Goal: Information Seeking & Learning: Check status

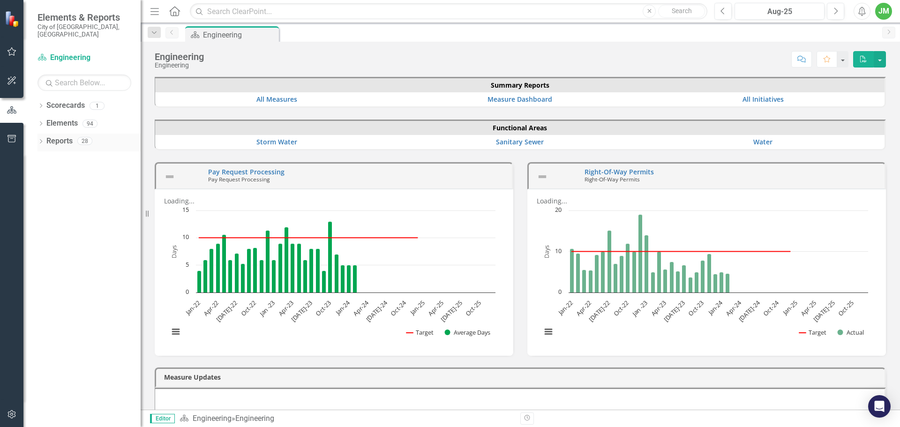
click at [39, 140] on icon "Dropdown" at bounding box center [40, 142] width 7 height 5
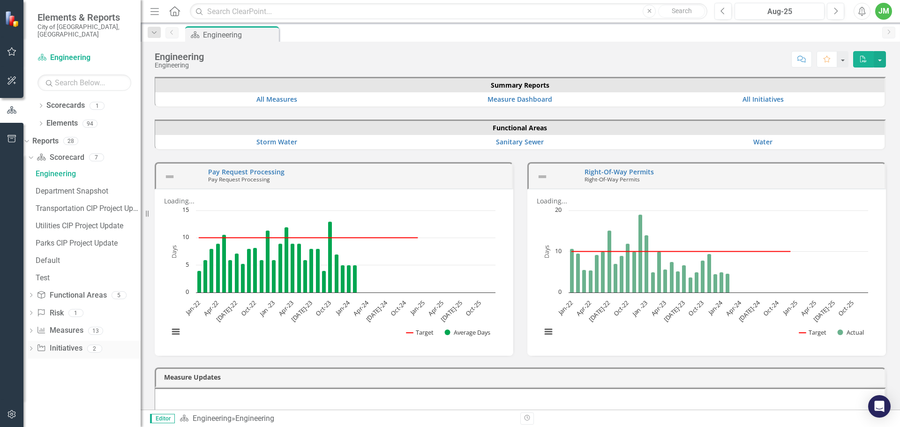
click at [49, 341] on div "Dropdown Initiative Initiatives 2" at bounding box center [84, 350] width 113 height 18
click at [34, 347] on icon "Dropdown" at bounding box center [31, 349] width 7 height 5
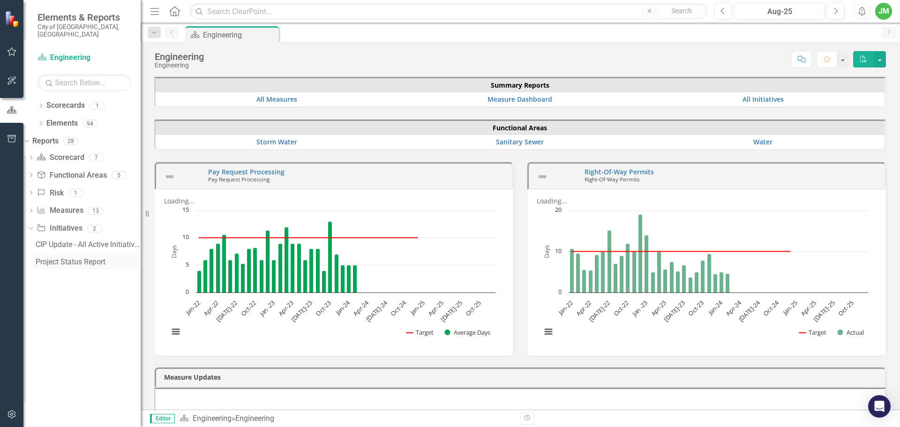
click at [84, 258] on div "Project Status Report" at bounding box center [88, 262] width 105 height 8
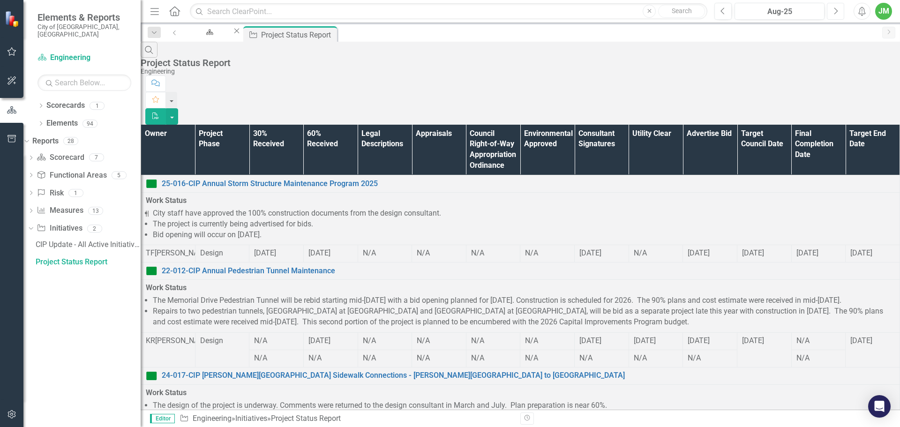
click at [835, 9] on icon "Next" at bounding box center [835, 11] width 5 height 8
click at [102, 240] on div "CIP Update - All Active Initiatives" at bounding box center [88, 244] width 105 height 8
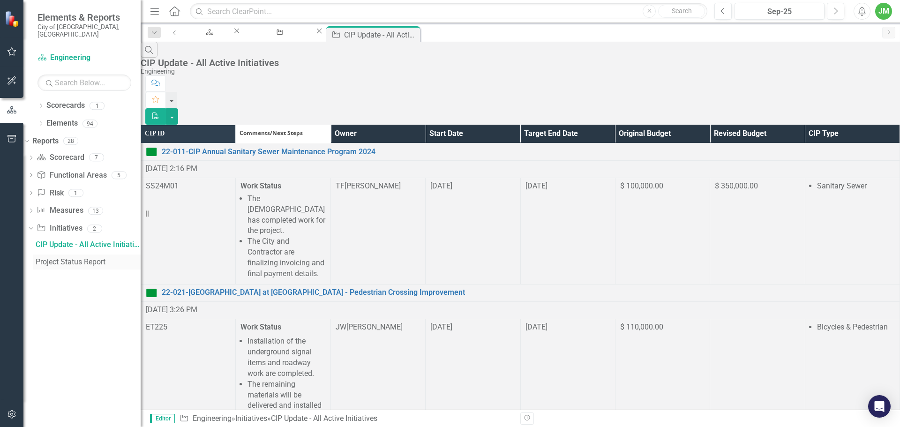
click at [111, 258] on div "Project Status Report" at bounding box center [88, 262] width 105 height 8
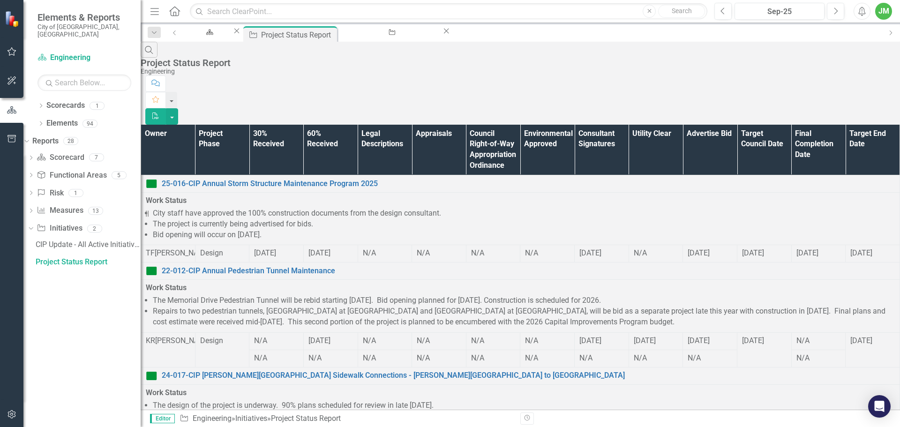
click at [168, 125] on th "Owner" at bounding box center [168, 150] width 54 height 51
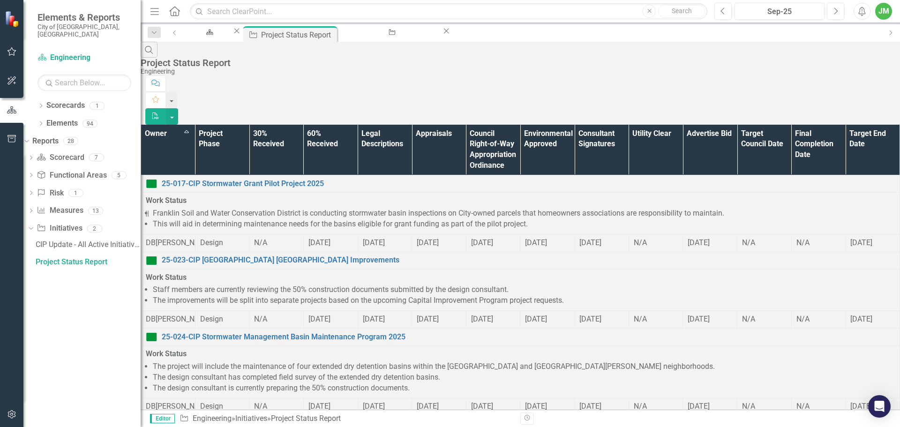
scroll to position [794, 0]
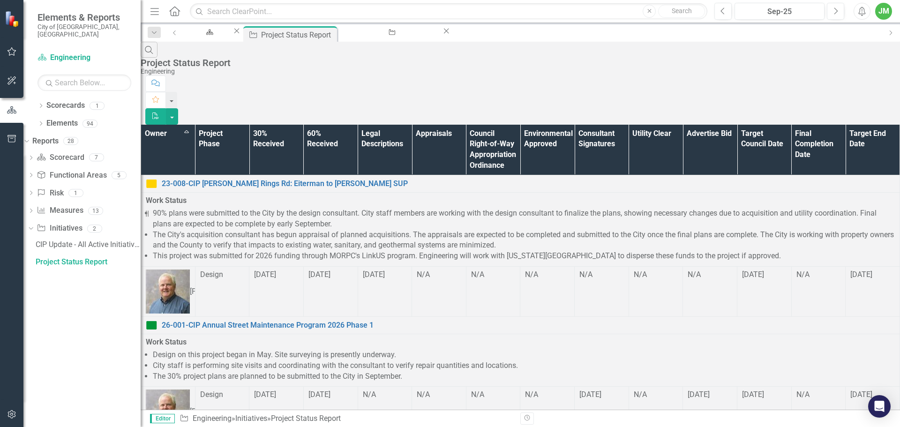
scroll to position [469, 0]
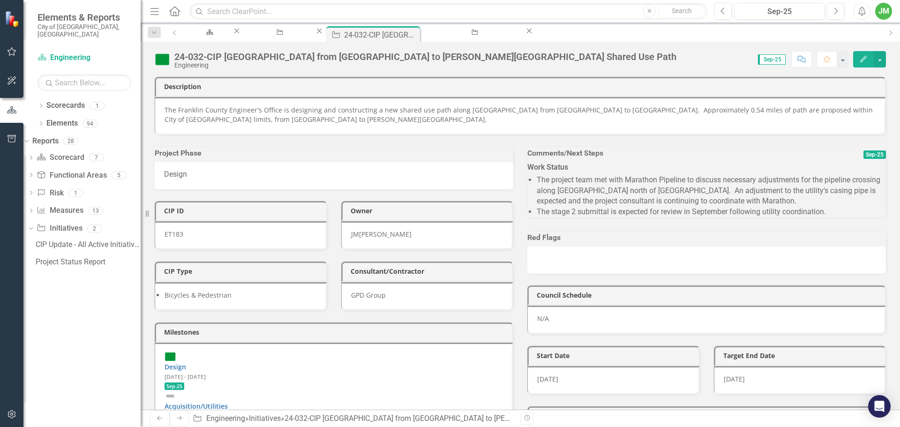
click at [619, 206] on li "The project team met with Marathon Pipeline to discuss necessary adjustments fo…" at bounding box center [711, 191] width 349 height 32
click at [620, 205] on li "The project team met with Marathon Pipeline to discuss necessary adjustments fo…" at bounding box center [711, 191] width 349 height 32
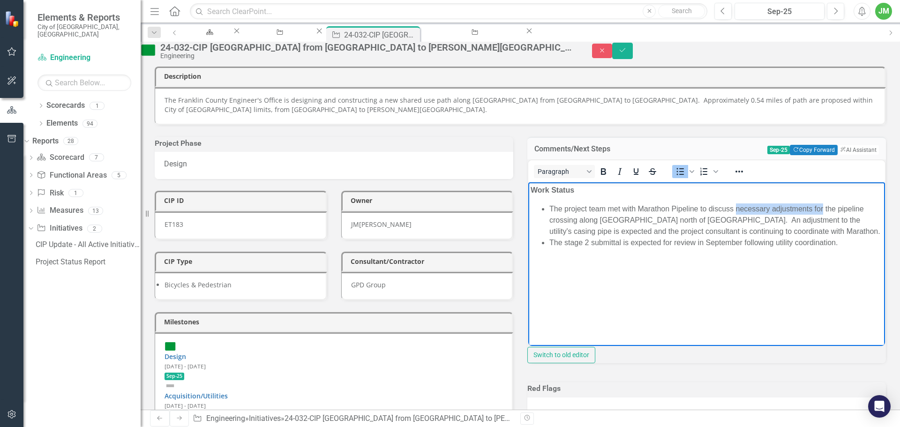
drag, startPoint x: 736, startPoint y: 210, endPoint x: 822, endPoint y: 210, distance: 86.2
click at [822, 210] on li "The project team met with Marathon Pipeline to discuss necessary adjustments fo…" at bounding box center [715, 220] width 333 height 34
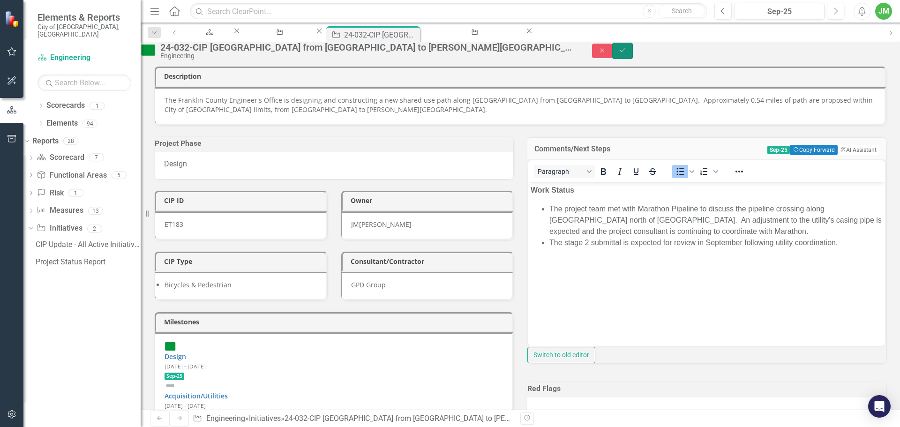
click at [627, 52] on icon "Save" at bounding box center [622, 50] width 8 height 7
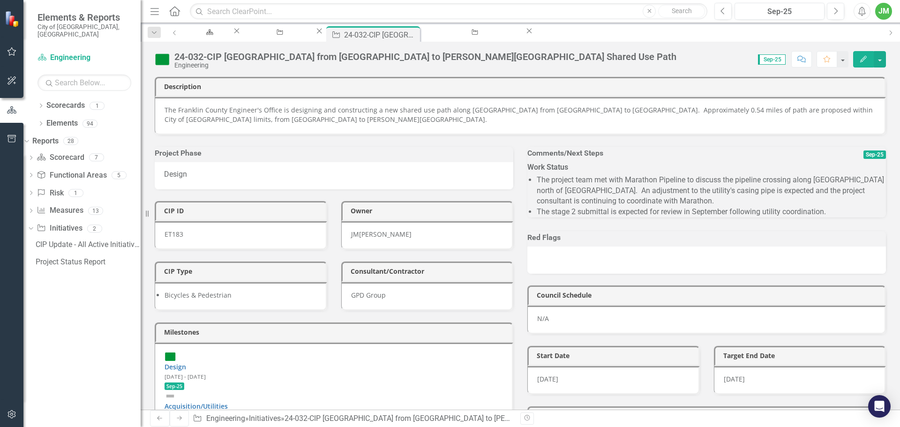
click at [685, 207] on li "The project team met with Marathon Pipeline to discuss the pipeline crossing al…" at bounding box center [711, 191] width 349 height 32
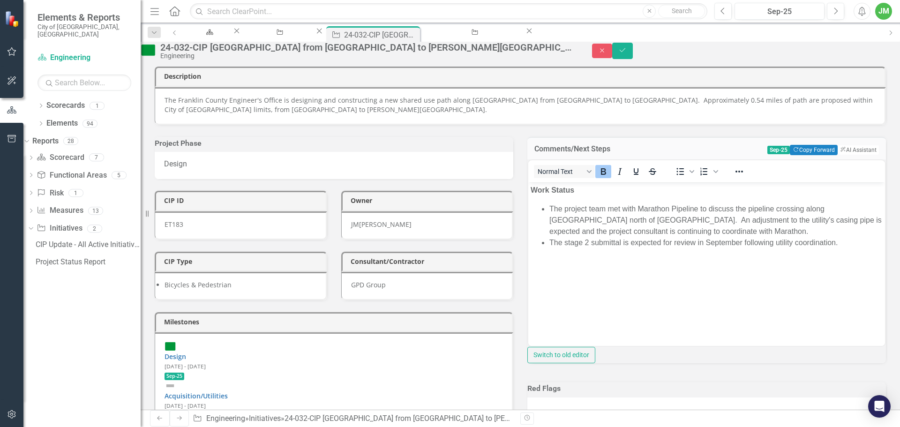
click at [764, 230] on li "The project team met with Marathon Pipeline to discuss the pipeline crossing al…" at bounding box center [715, 220] width 333 height 34
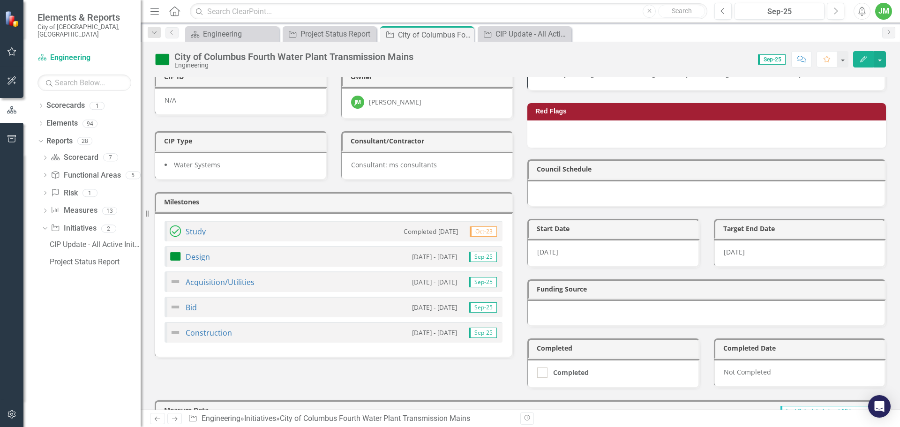
scroll to position [281, 0]
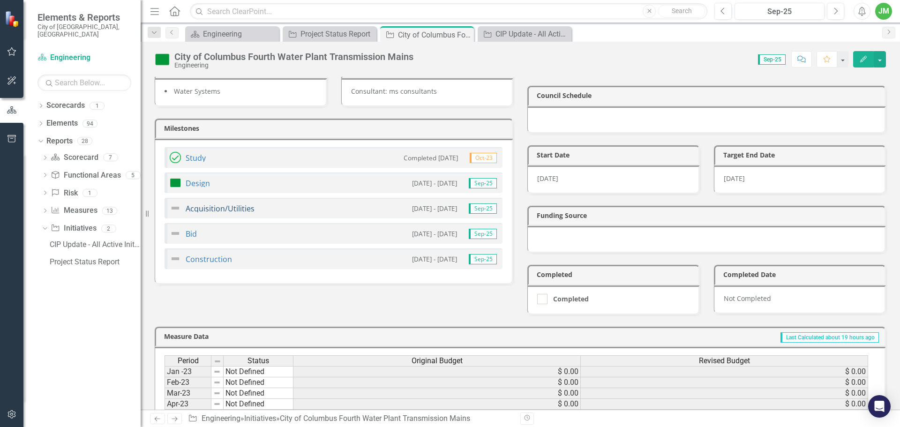
click at [221, 211] on link "Acquisition/Utilities" at bounding box center [220, 208] width 69 height 10
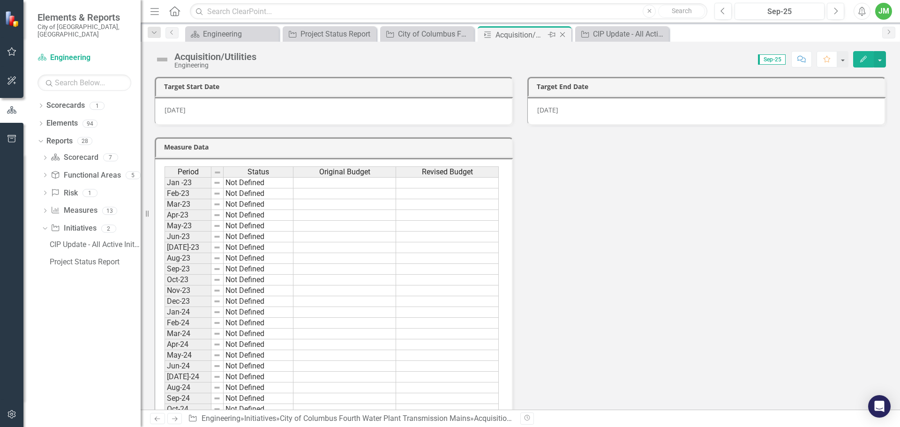
click at [566, 37] on icon "Close" at bounding box center [562, 34] width 9 height 7
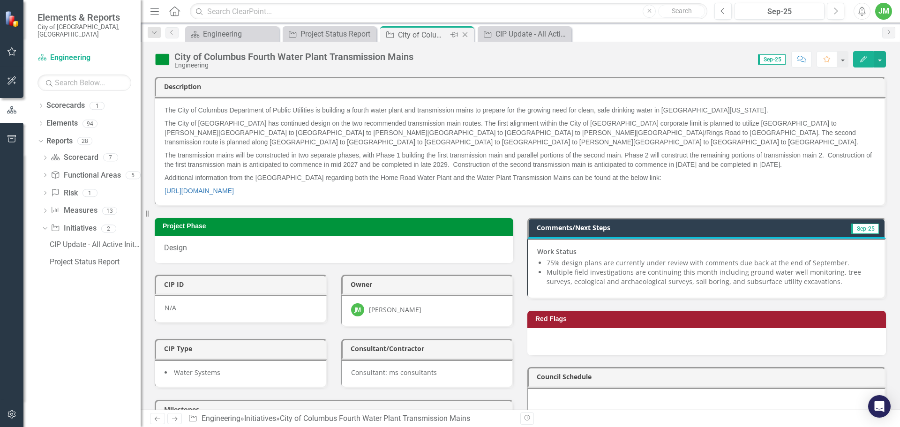
click at [464, 36] on icon "Close" at bounding box center [464, 34] width 9 height 7
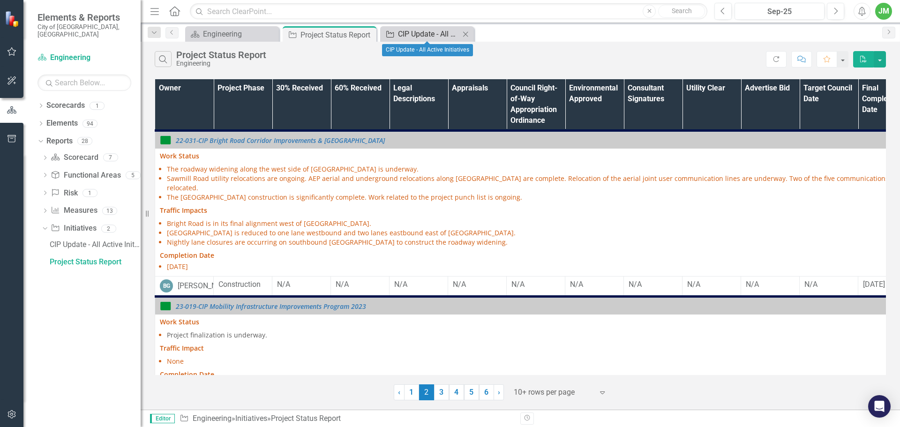
click at [430, 34] on div "CIP Update - All Active Initiatives" at bounding box center [429, 34] width 62 height 12
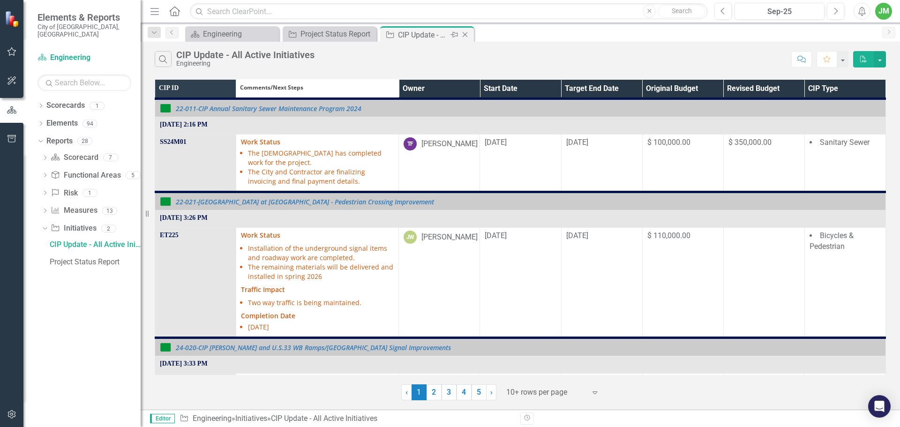
click at [468, 35] on icon "Close" at bounding box center [464, 34] width 9 height 7
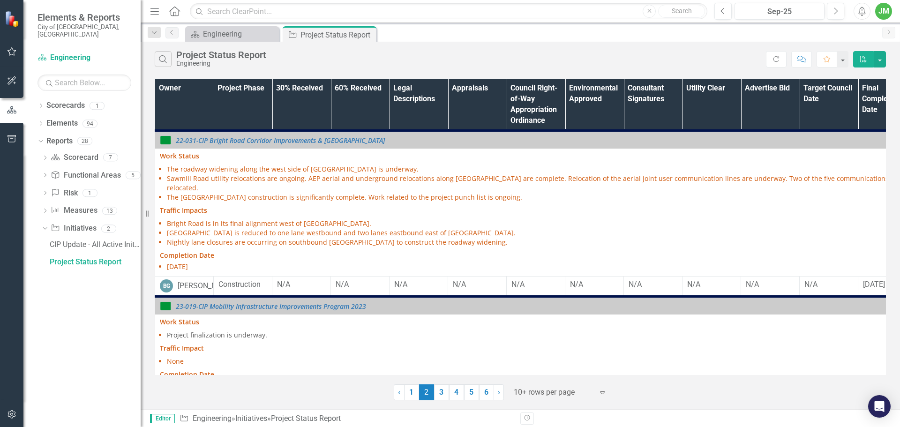
click at [203, 104] on th "Owner" at bounding box center [184, 105] width 59 height 52
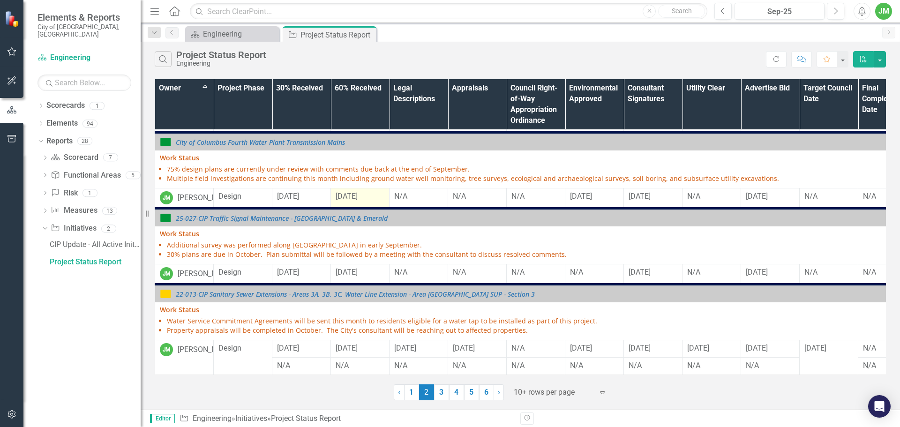
scroll to position [574, 0]
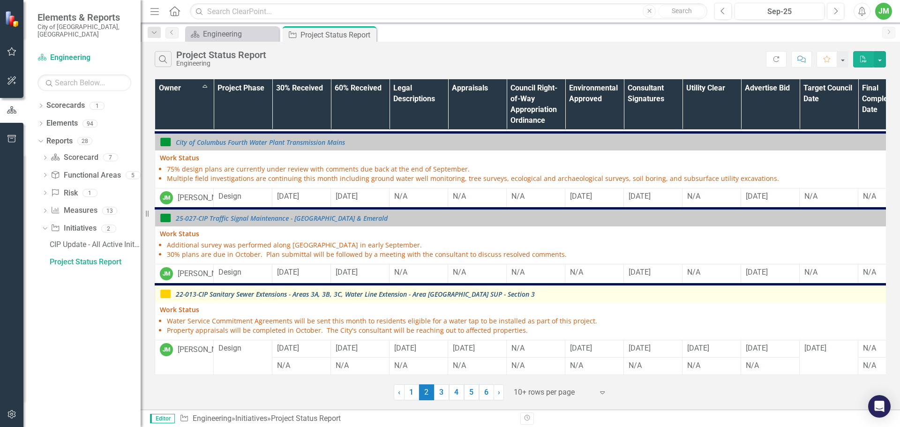
click at [356, 291] on link "22-013-CIP Sanitary Sewer Extensions - Areas 3A, 3B, 3C, Water Line Extension -…" at bounding box center [573, 294] width 794 height 7
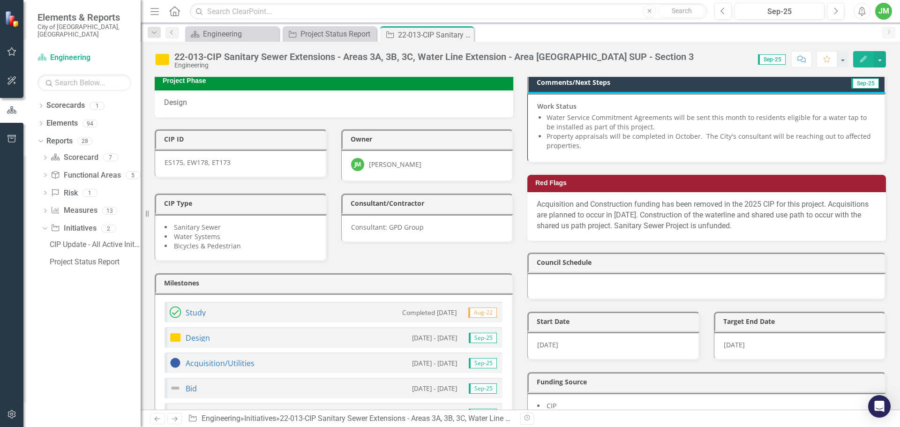
scroll to position [224, 0]
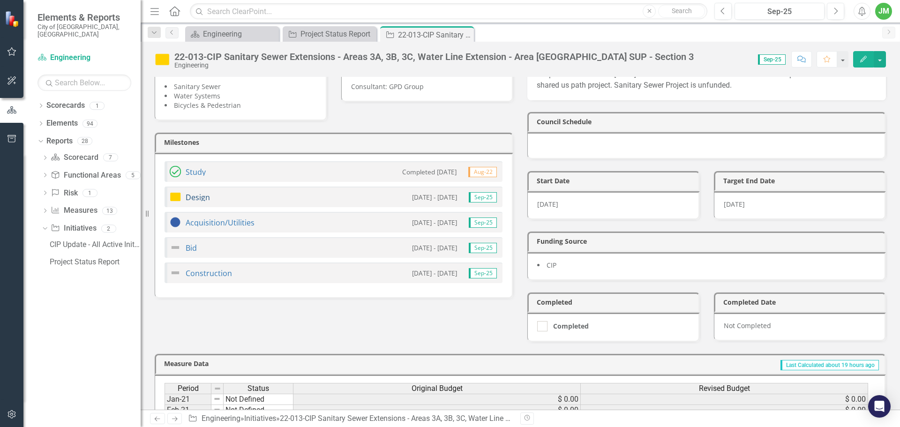
click at [205, 195] on link "Design" at bounding box center [198, 197] width 24 height 10
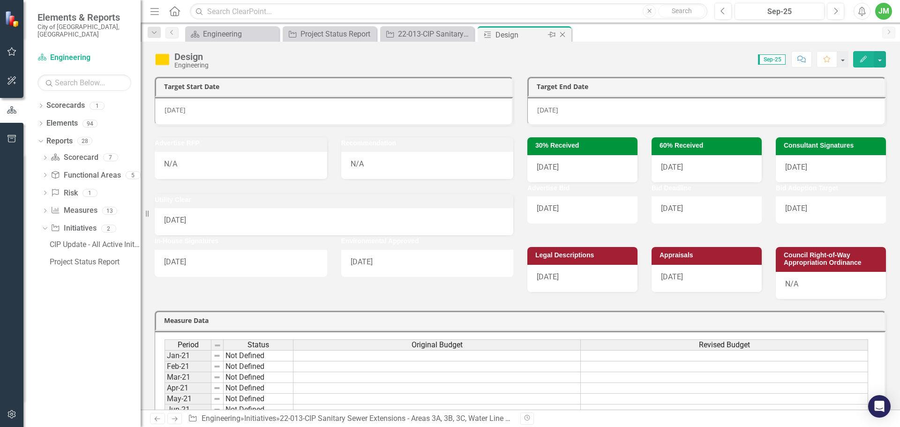
click at [564, 33] on icon "Close" at bounding box center [562, 34] width 9 height 7
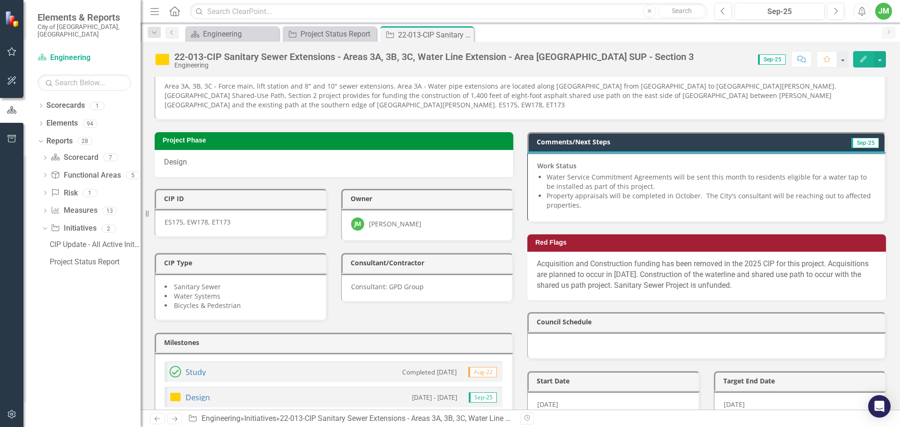
scroll to position [47, 0]
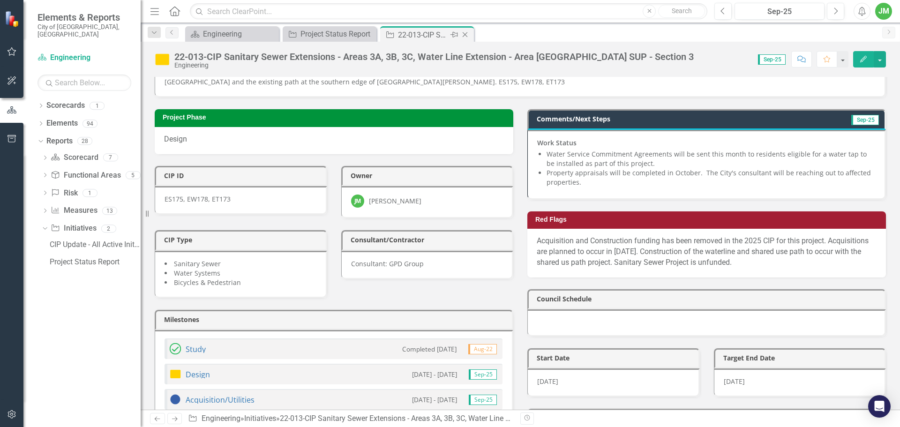
click at [466, 32] on icon "Close" at bounding box center [464, 34] width 9 height 7
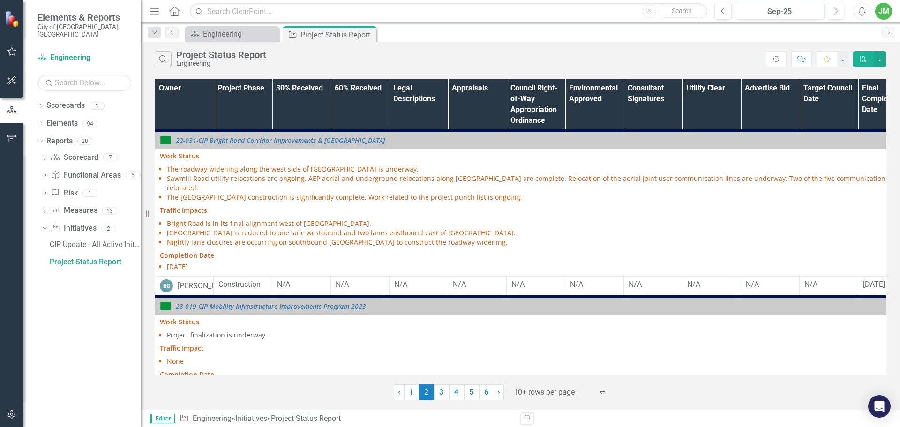
click at [196, 105] on th "Owner" at bounding box center [184, 105] width 59 height 52
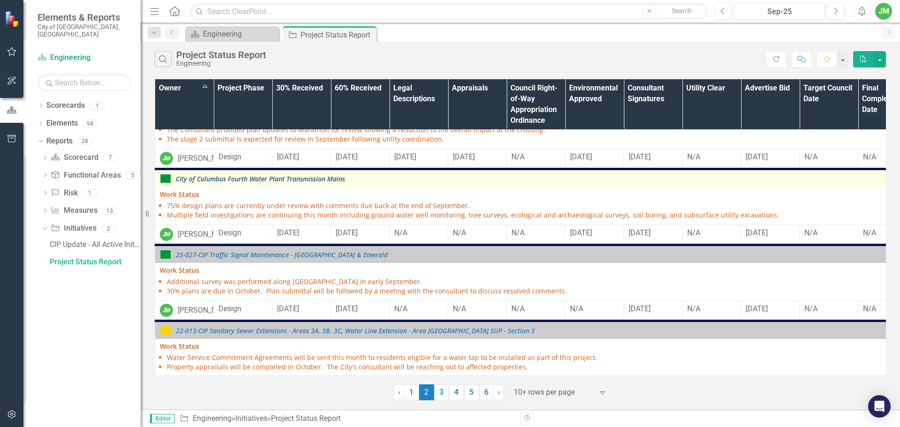
scroll to position [574, 0]
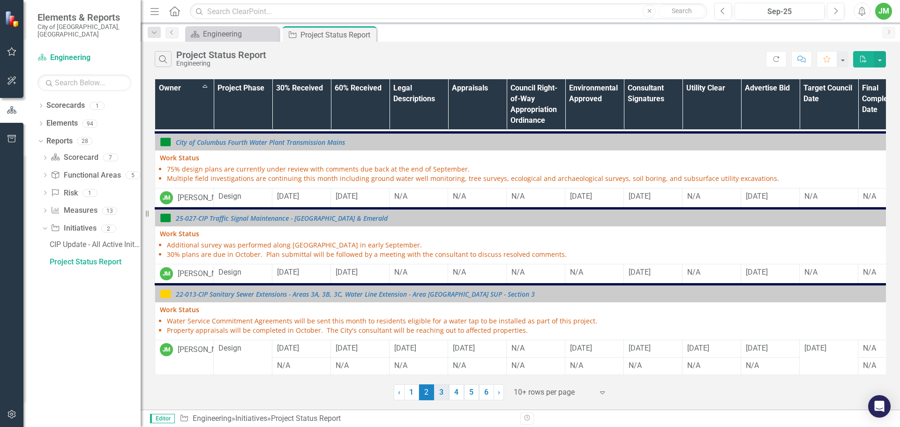
click at [443, 388] on link "3" at bounding box center [441, 392] width 15 height 16
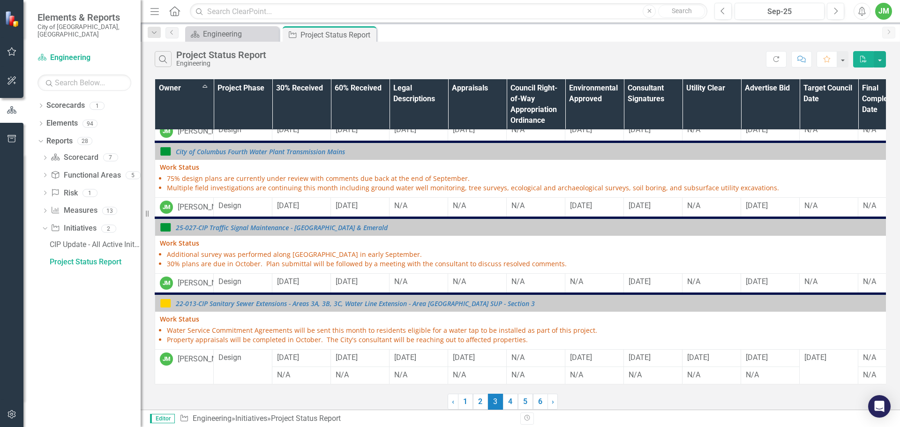
scroll to position [0, 0]
